Goal: Use online tool/utility: Utilize a website feature to perform a specific function

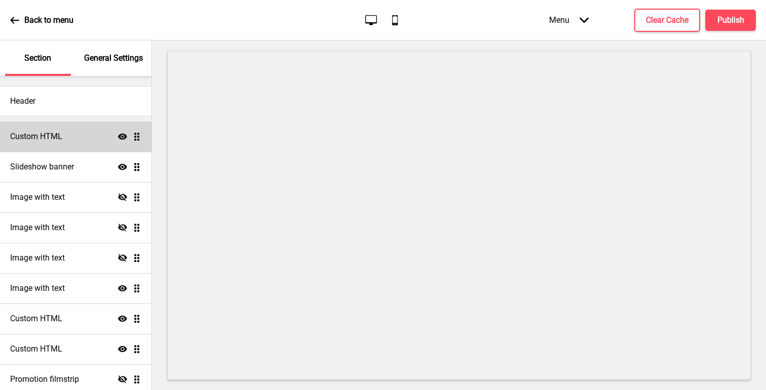
click at [43, 138] on h4 "Custom HTML" at bounding box center [36, 136] width 52 height 11
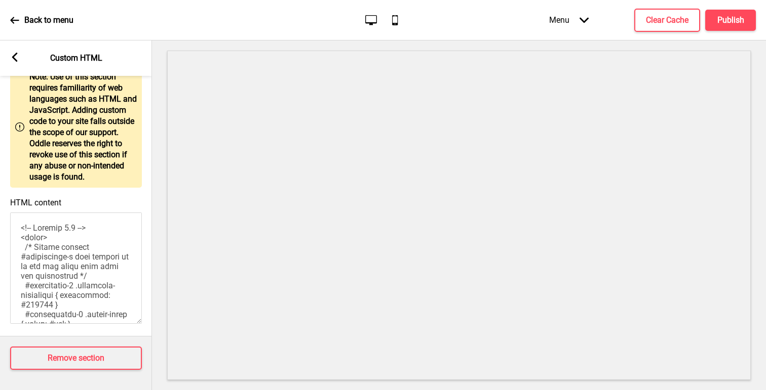
click at [18, 54] on rect at bounding box center [14, 57] width 9 height 9
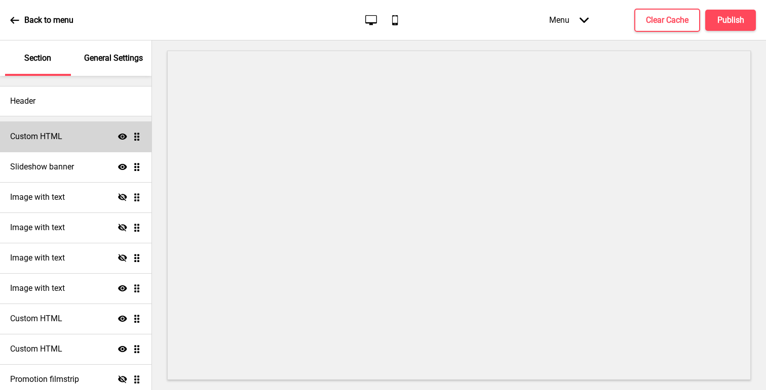
click at [124, 134] on icon at bounding box center [122, 137] width 9 height 6
click at [123, 135] on icon "Hide" at bounding box center [122, 136] width 9 height 9
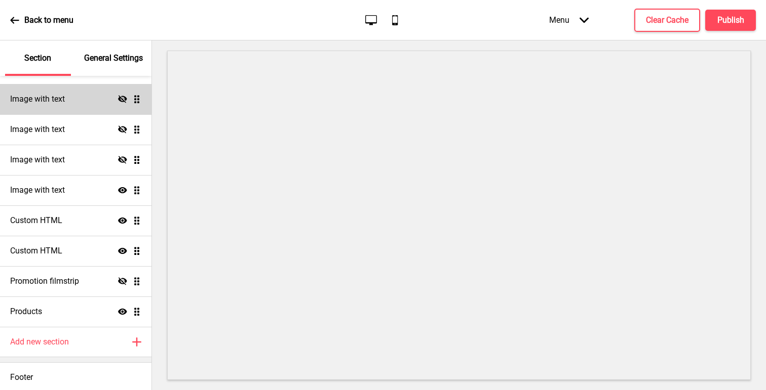
scroll to position [99, 0]
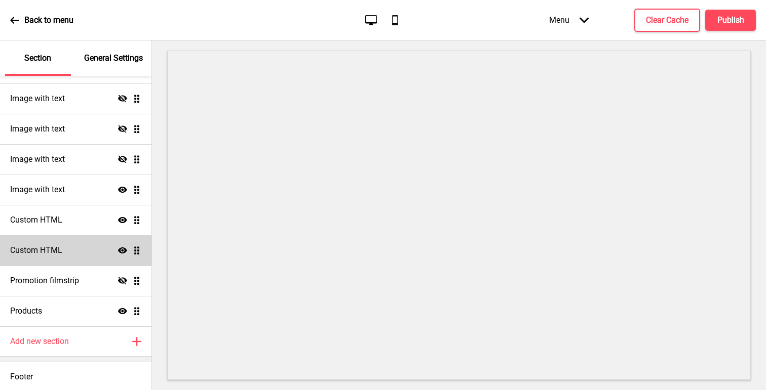
click at [122, 248] on icon at bounding box center [122, 251] width 9 height 6
click at [122, 248] on icon at bounding box center [122, 251] width 9 height 8
click at [68, 249] on div "Custom HTML Show Drag" at bounding box center [75, 250] width 151 height 30
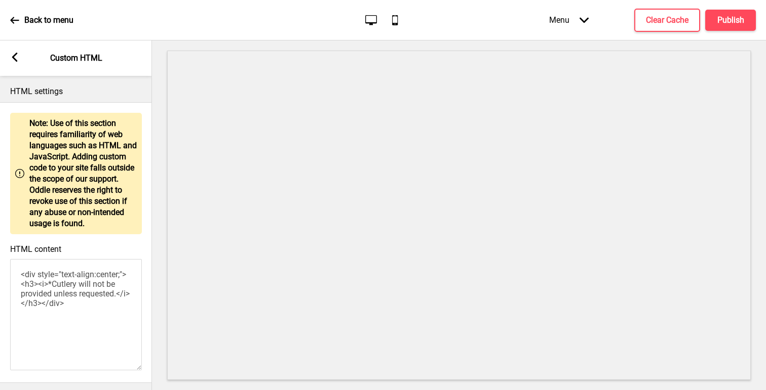
click at [14, 59] on icon at bounding box center [15, 57] width 6 height 9
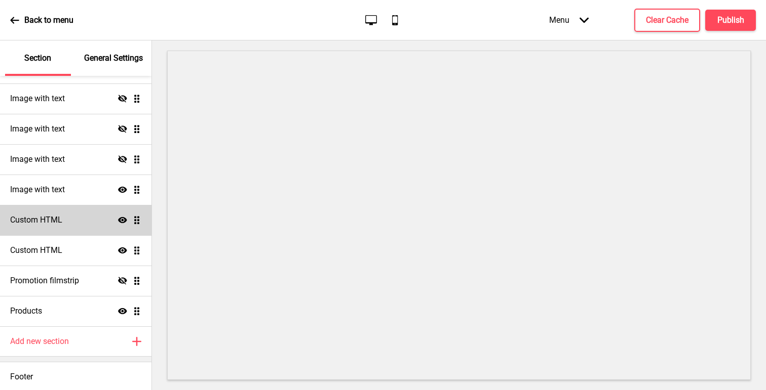
click at [125, 222] on icon at bounding box center [122, 220] width 9 height 6
click at [125, 222] on icon "Hide" at bounding box center [122, 220] width 9 height 9
click at [125, 222] on icon at bounding box center [122, 220] width 9 height 6
click at [125, 222] on icon "Hide" at bounding box center [122, 220] width 9 height 9
click at [70, 217] on div "Custom HTML Show Drag" at bounding box center [75, 220] width 151 height 30
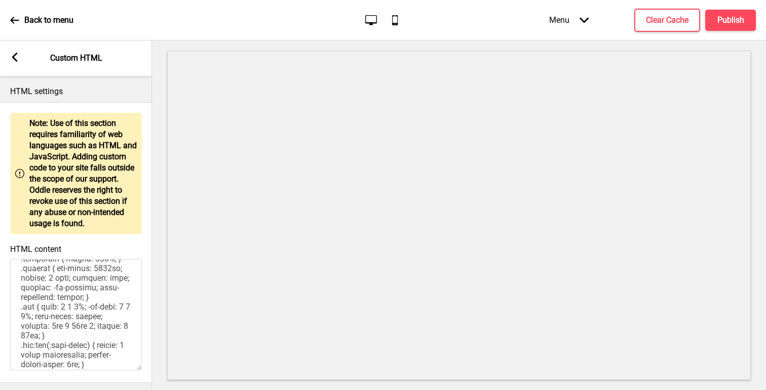
scroll to position [895, 0]
click at [17, 60] on rect at bounding box center [14, 57] width 9 height 9
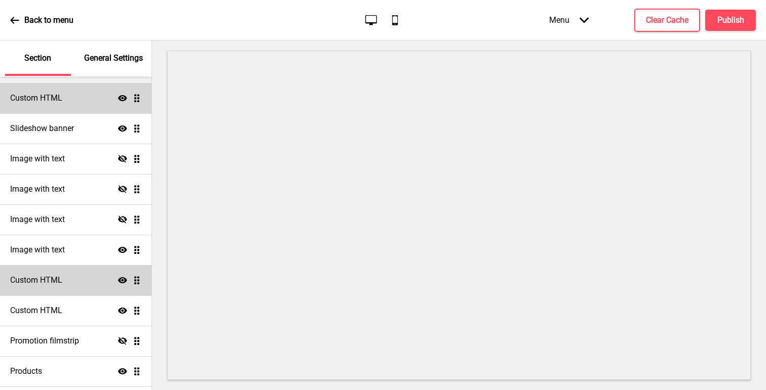
scroll to position [101, 0]
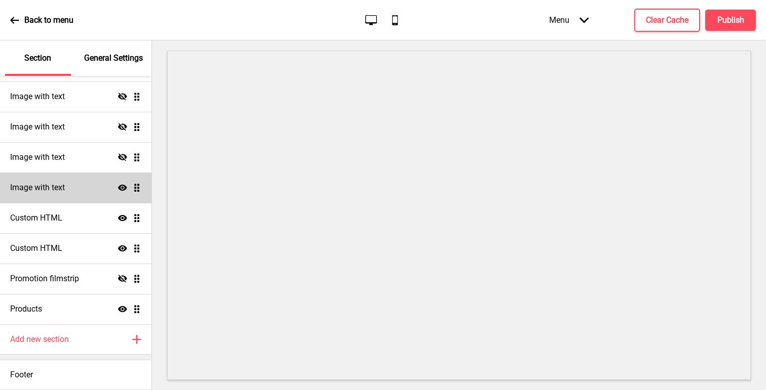
click at [75, 184] on div "Image with text Show Drag" at bounding box center [75, 188] width 151 height 30
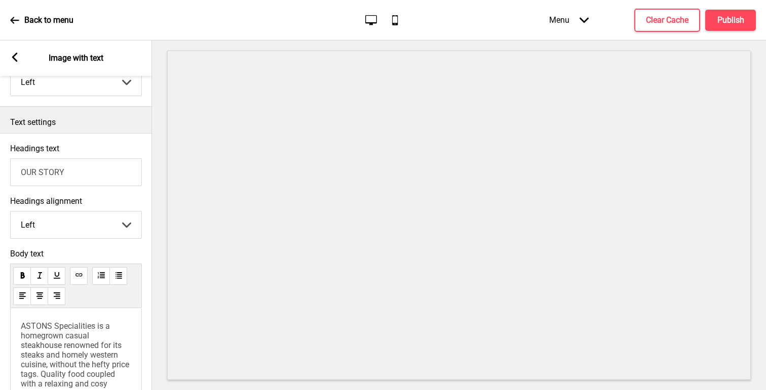
scroll to position [302, 0]
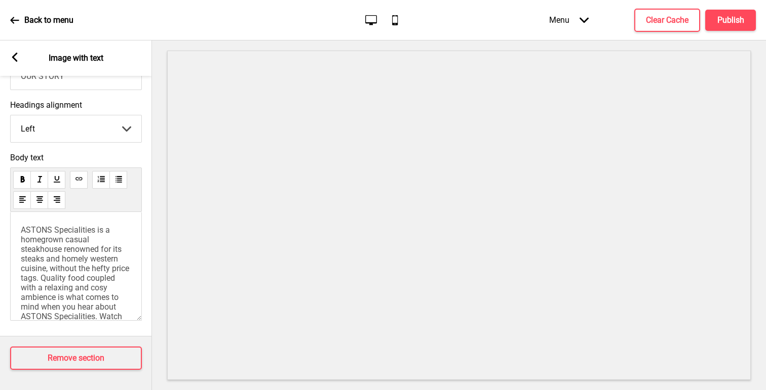
click at [14, 55] on icon at bounding box center [15, 57] width 6 height 9
